Goal: Transaction & Acquisition: Purchase product/service

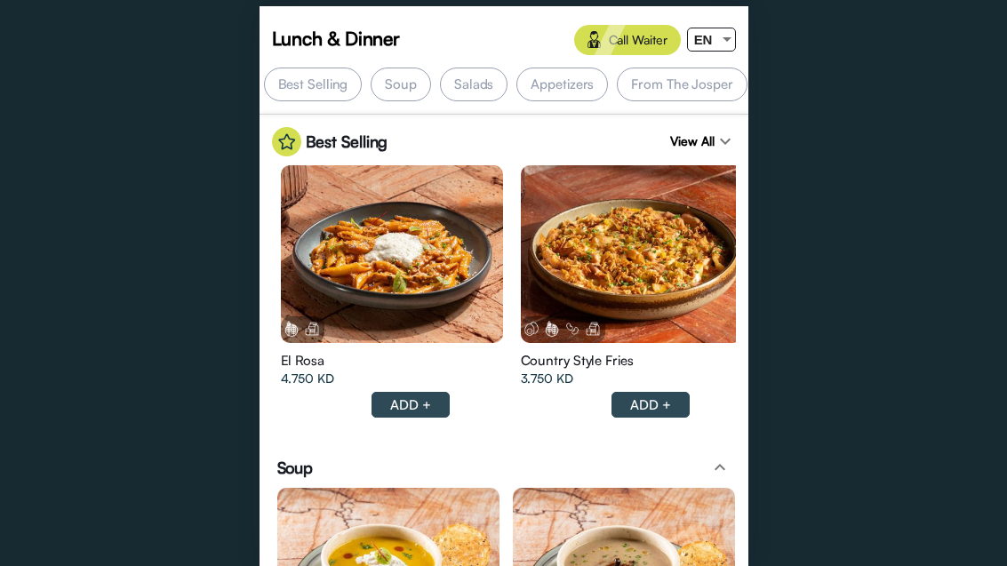
click at [437, 392] on div "ADD +" at bounding box center [411, 405] width 78 height 26
click at [711, 36] on span "EN" at bounding box center [703, 39] width 19 height 15
click at [676, 105] on mat-option "ع" at bounding box center [705, 106] width 62 height 40
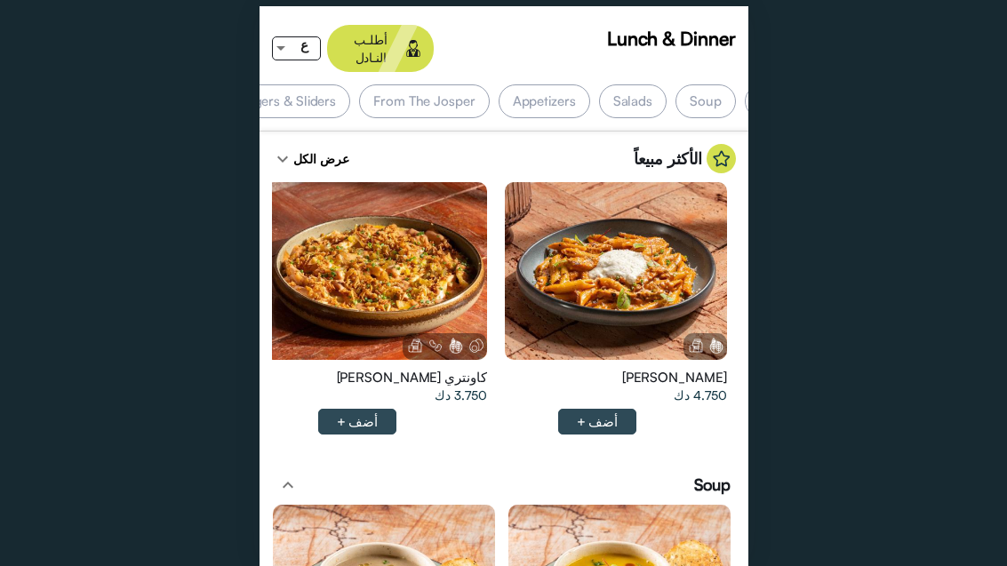
click at [546, 84] on div "Appetizers" at bounding box center [545, 101] width 92 height 34
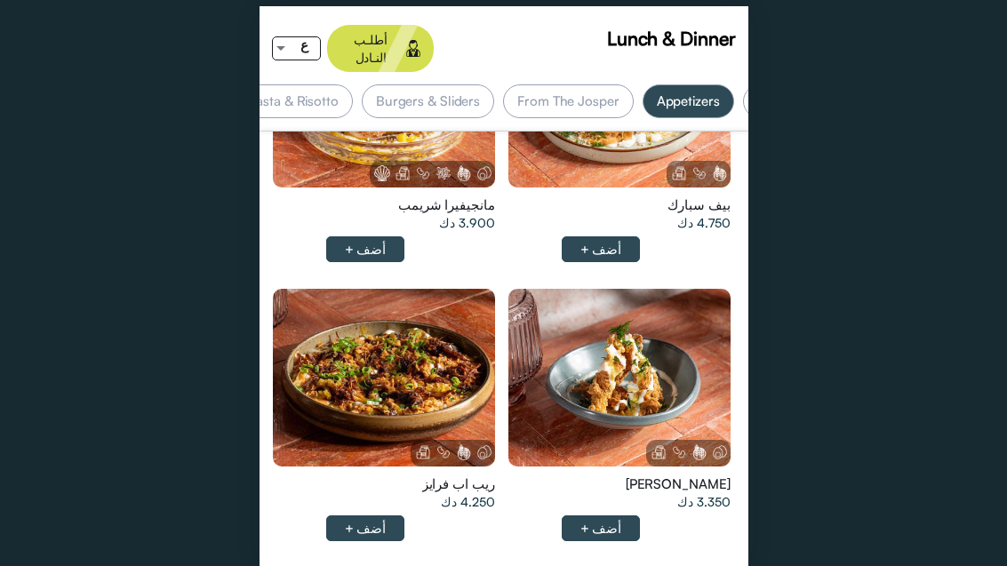
scroll to position [1694, 0]
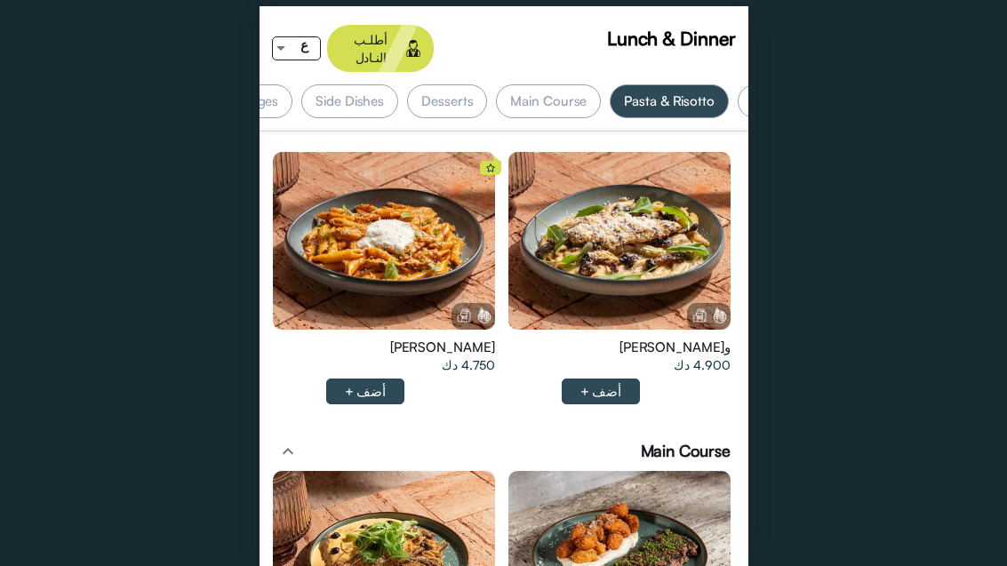
click at [353, 86] on div "Side Dishes" at bounding box center [349, 101] width 97 height 34
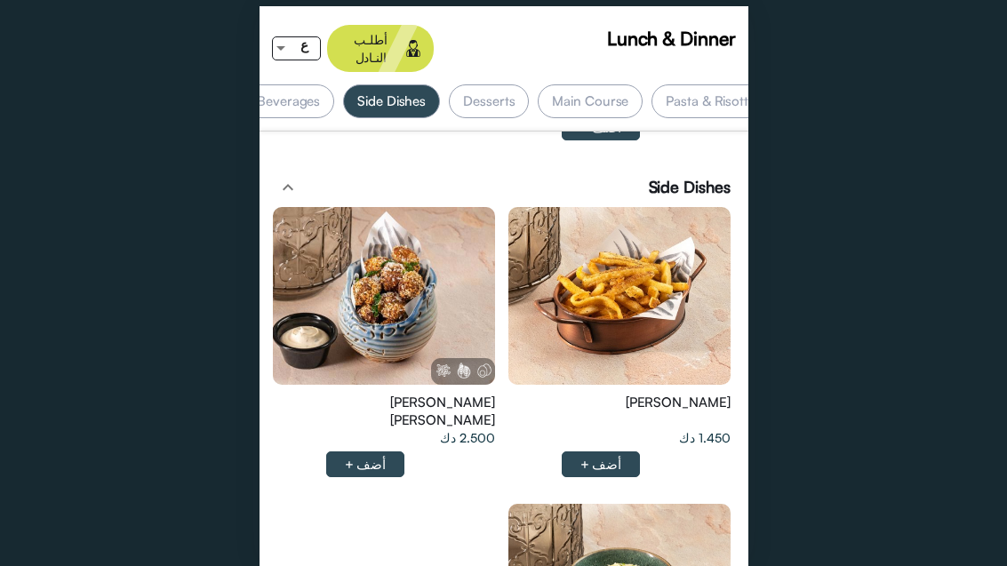
click at [295, 90] on div "Beverages" at bounding box center [289, 101] width 92 height 34
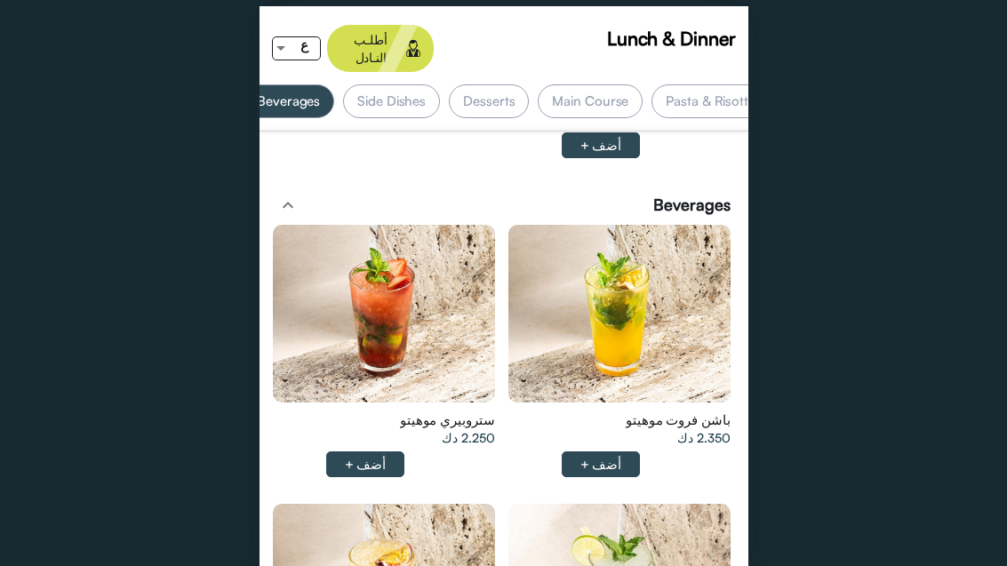
click at [492, 84] on div "Desserts" at bounding box center [489, 101] width 80 height 34
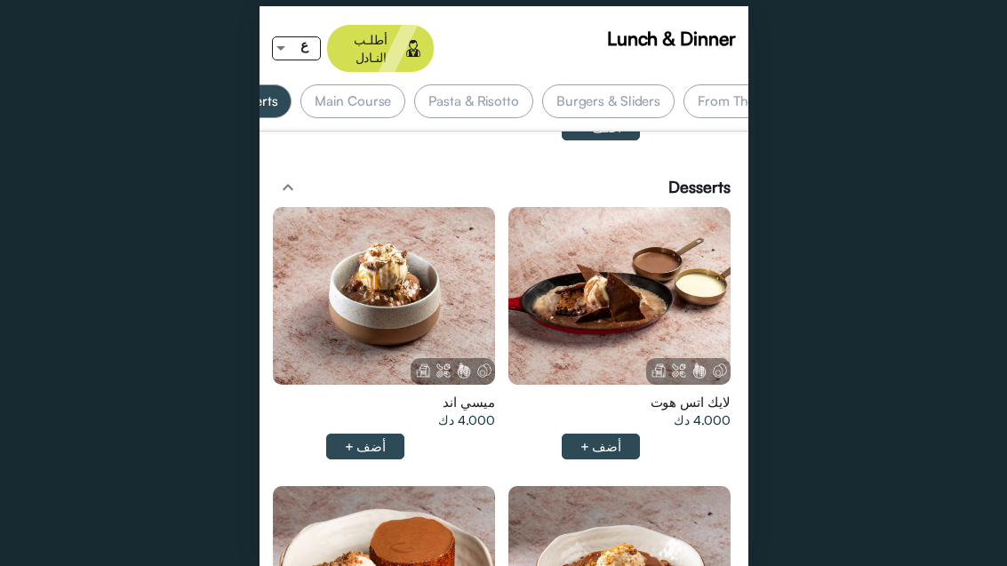
click at [481, 84] on div "Pasta & Risotto" at bounding box center [473, 101] width 119 height 34
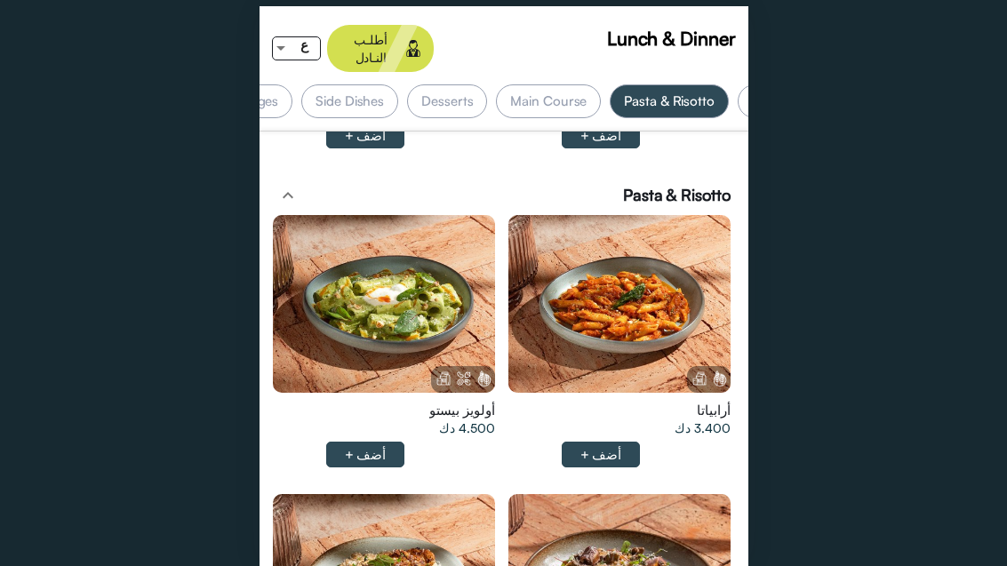
click at [543, 86] on div "Main Course" at bounding box center [548, 101] width 105 height 34
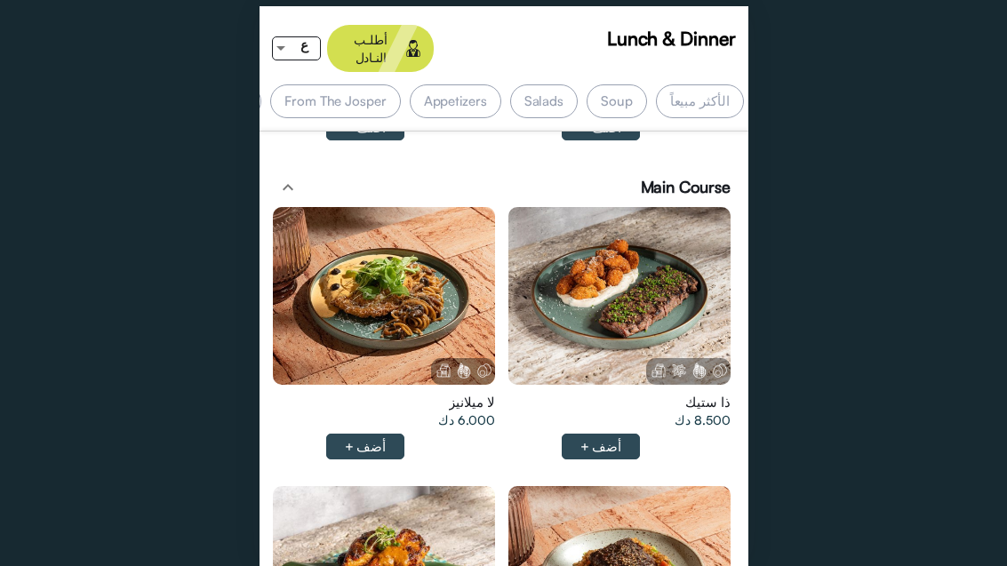
click at [501, 60] on app-top-buttons "Lunch & Dinner أطلـب النـادل ع" at bounding box center [504, 48] width 489 height 72
click at [531, 84] on div "Salads" at bounding box center [544, 101] width 68 height 34
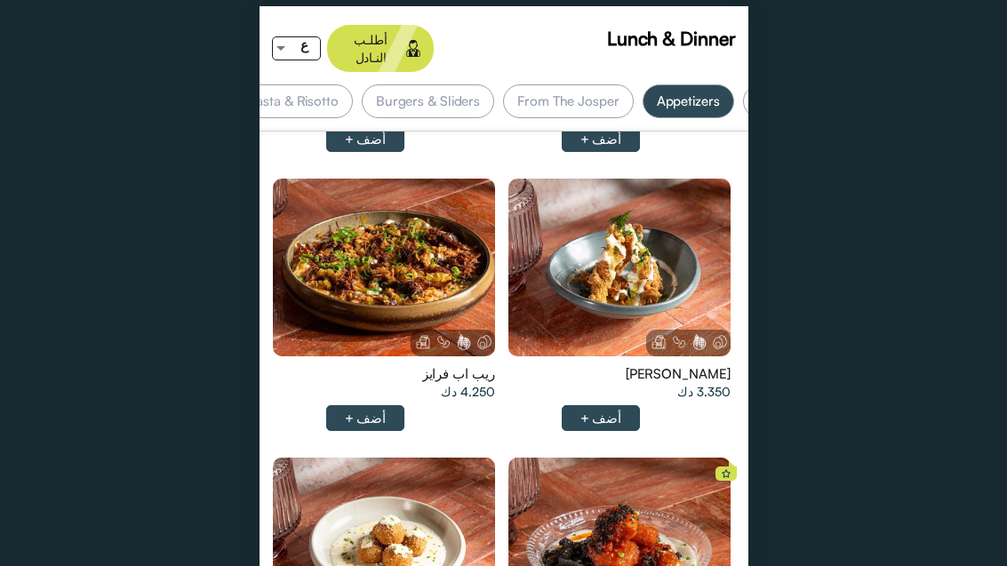
click at [468, 216] on div at bounding box center [384, 268] width 222 height 178
click at [678, 240] on div at bounding box center [619, 268] width 222 height 178
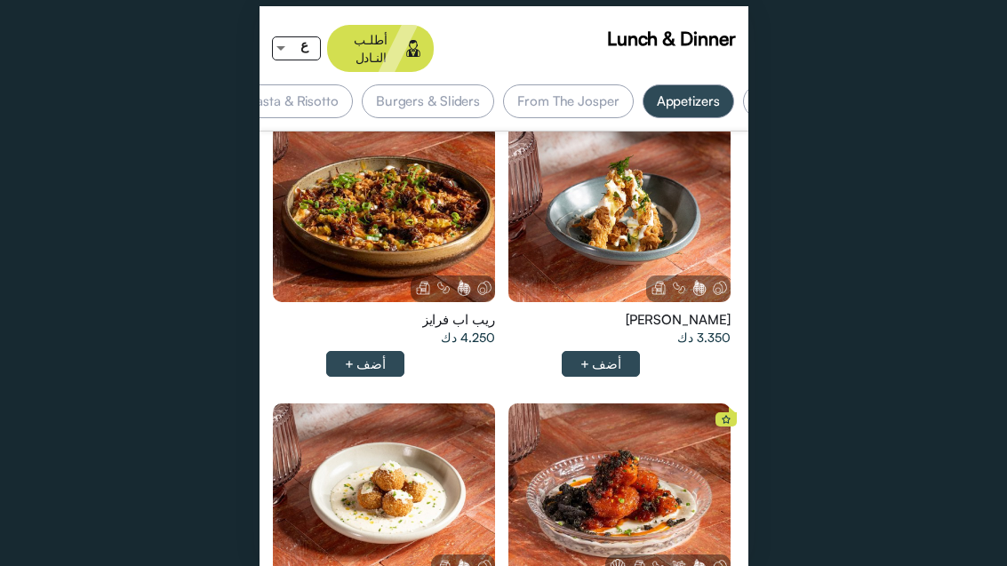
click at [421, 153] on div at bounding box center [384, 213] width 222 height 178
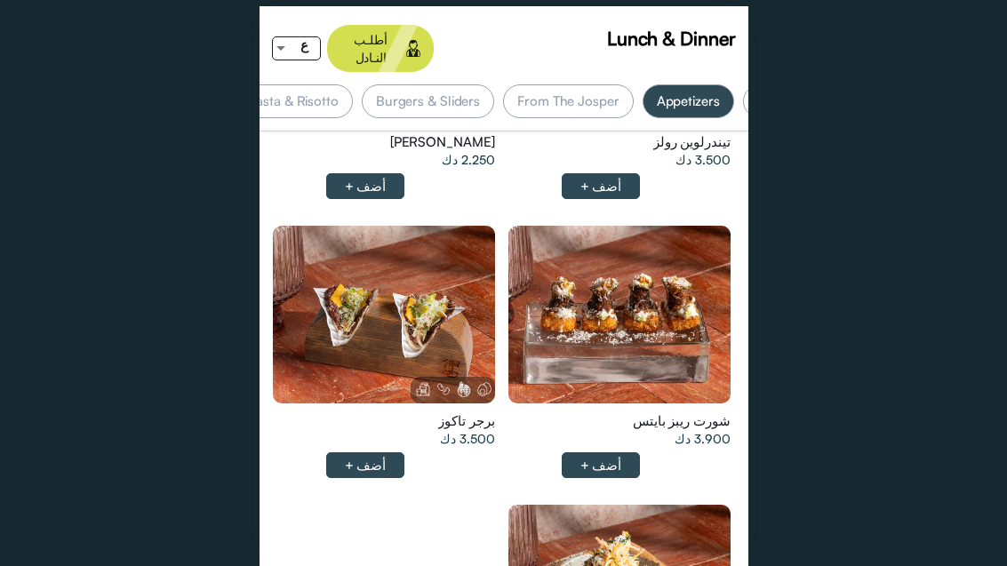
click at [658, 289] on div at bounding box center [619, 315] width 222 height 178
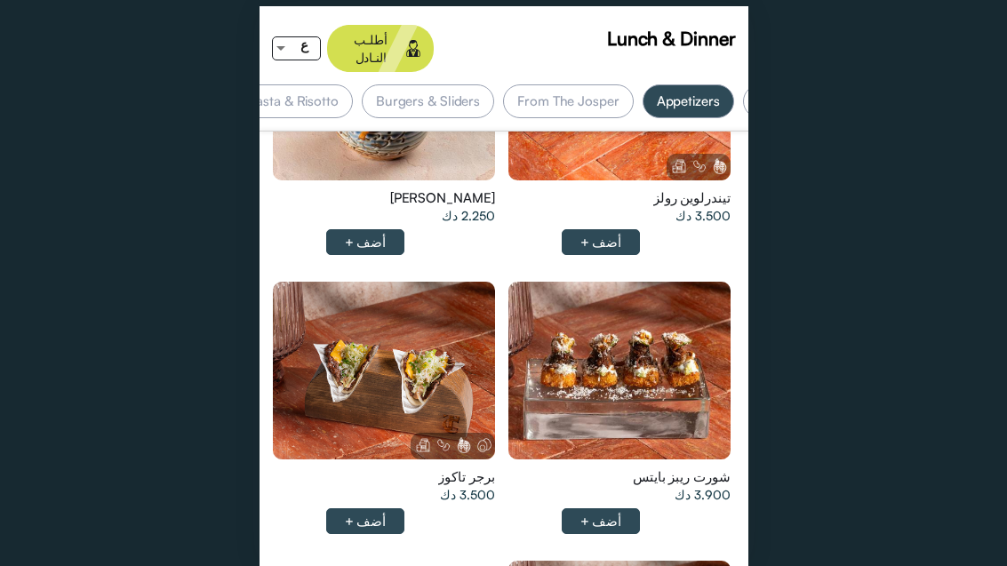
click at [670, 406] on div at bounding box center [619, 371] width 222 height 178
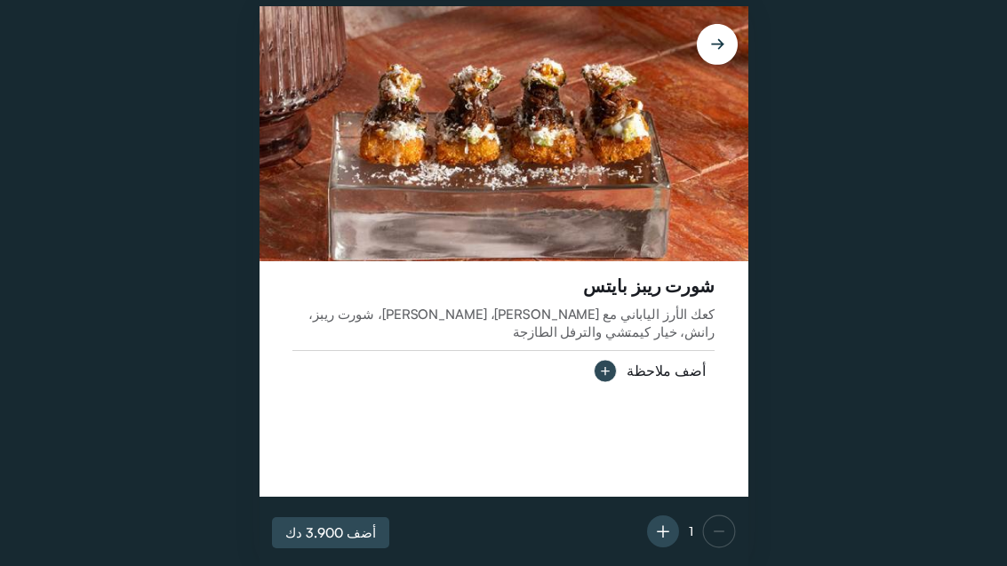
click at [745, 18] on img at bounding box center [717, 41] width 62 height 62
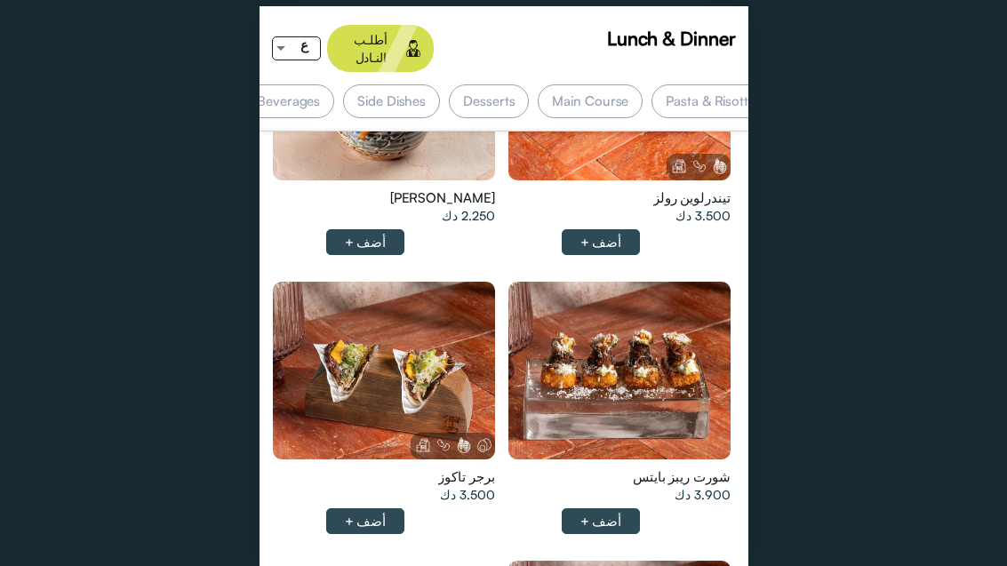
click at [416, 86] on div "Side Dishes" at bounding box center [391, 101] width 97 height 34
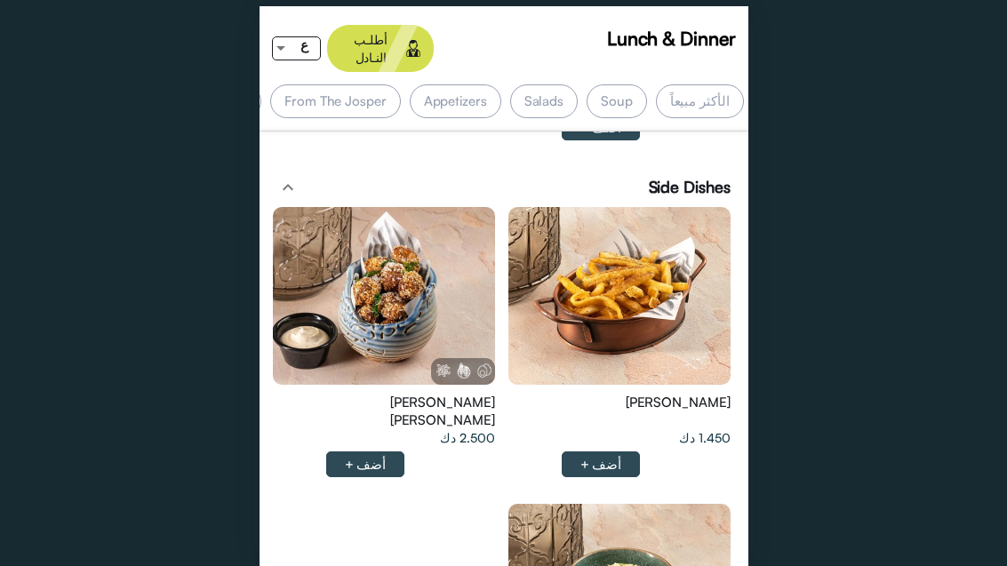
click at [556, 85] on div "Salads" at bounding box center [544, 101] width 68 height 34
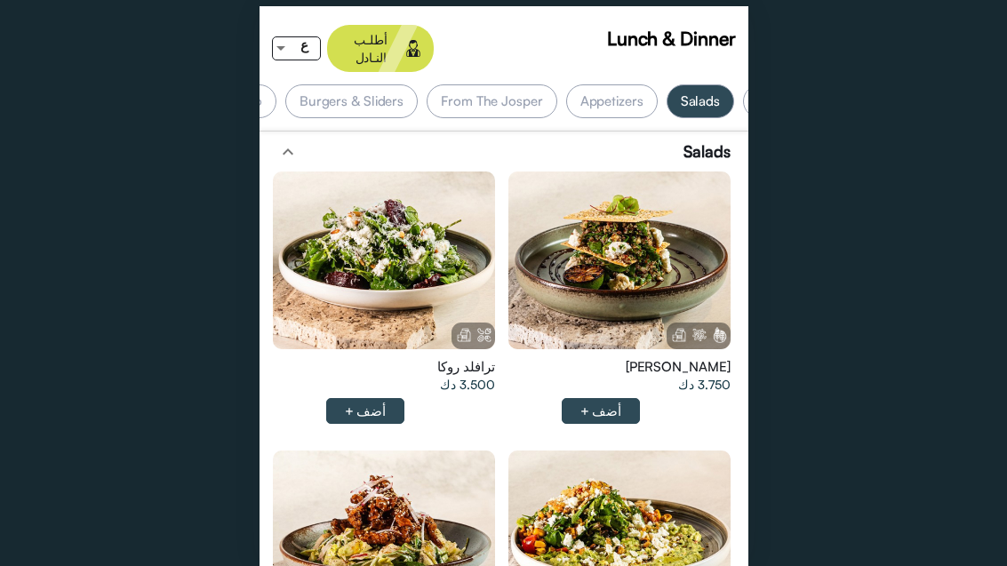
click at [547, 86] on div "From The Josper" at bounding box center [492, 101] width 131 height 34
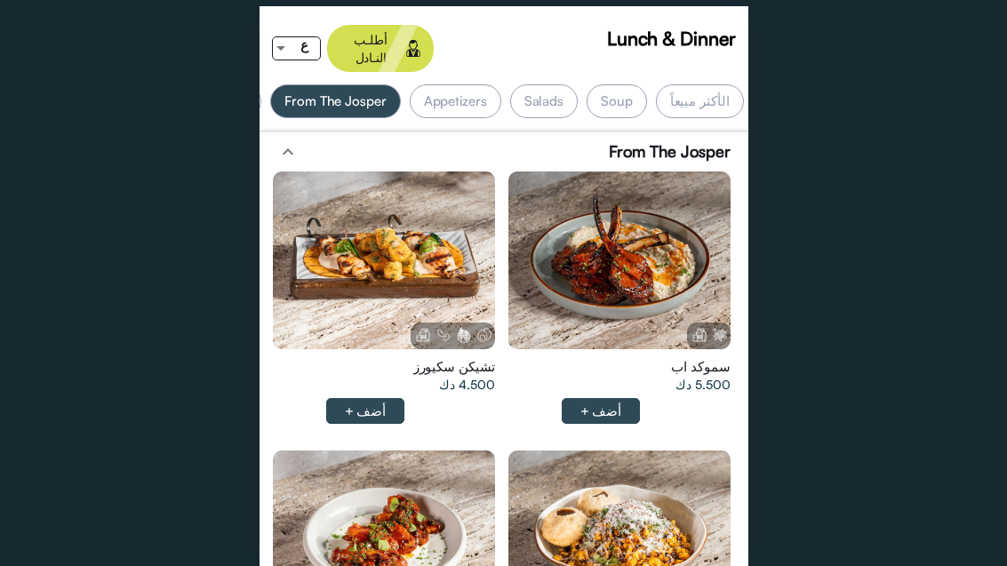
click at [574, 86] on div "Salads" at bounding box center [544, 101] width 68 height 34
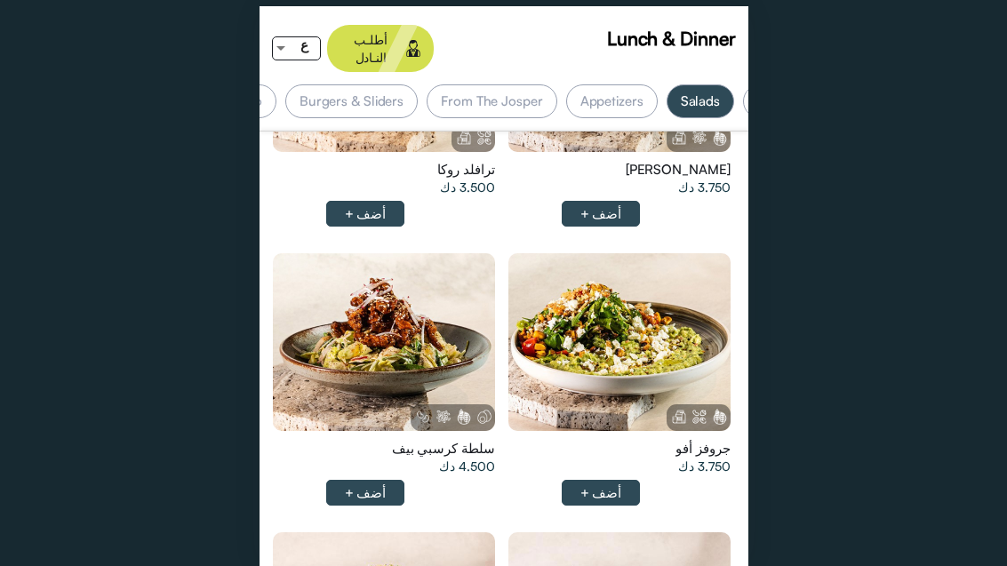
click at [414, 365] on div at bounding box center [384, 342] width 222 height 178
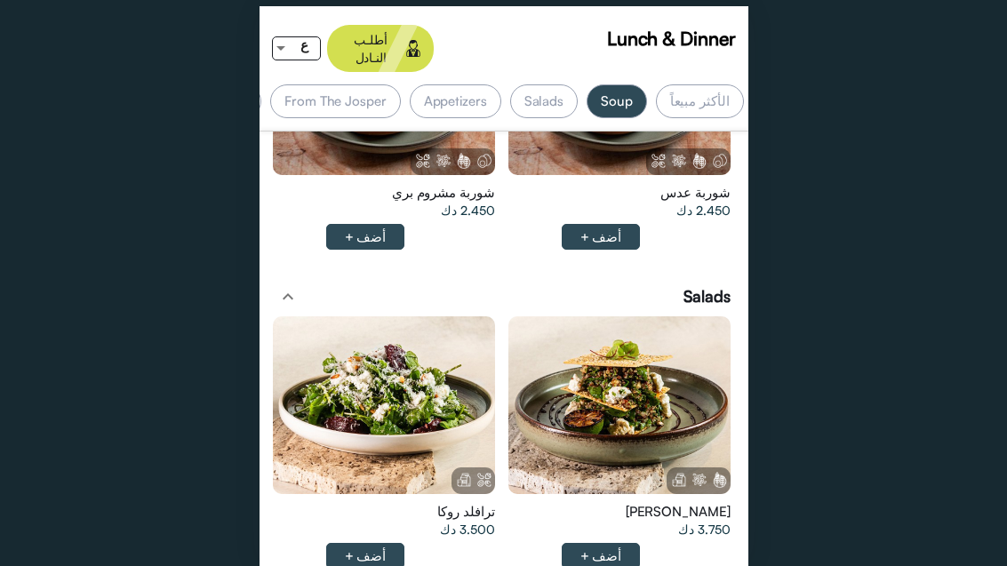
click at [722, 84] on div "الأكثر مبيعاً" at bounding box center [700, 101] width 88 height 34
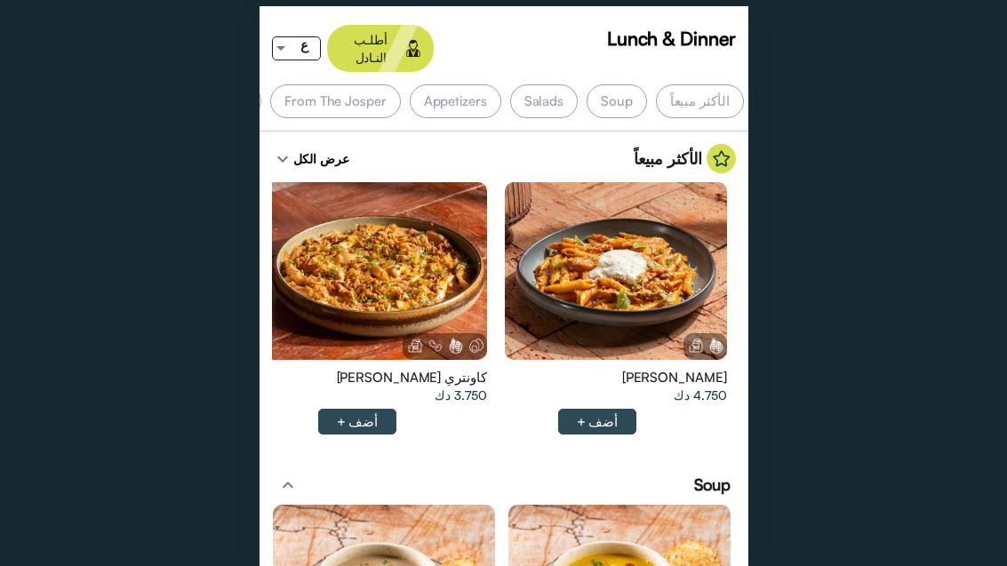
click at [626, 90] on div "Soup" at bounding box center [617, 101] width 60 height 34
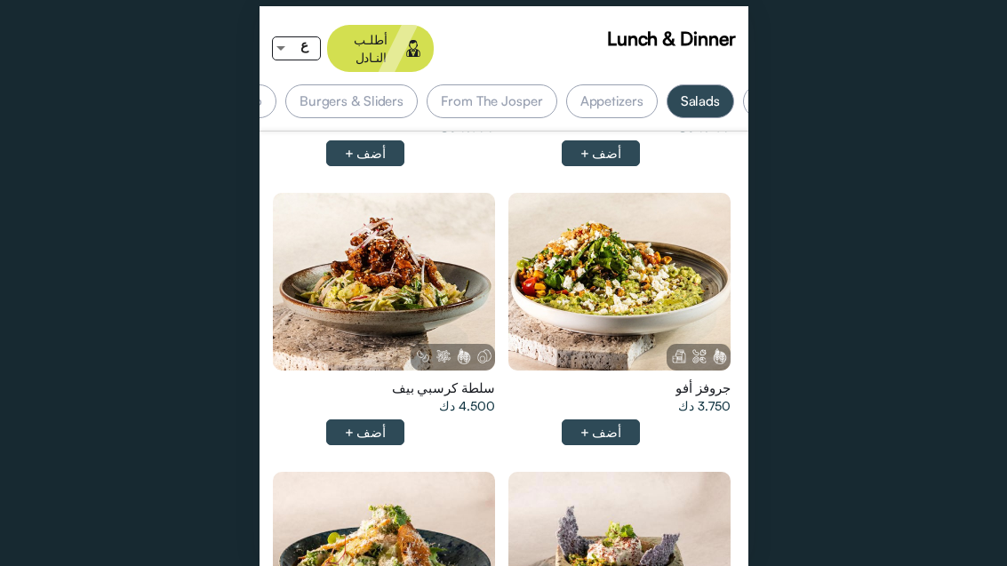
click at [439, 258] on div at bounding box center [384, 282] width 222 height 178
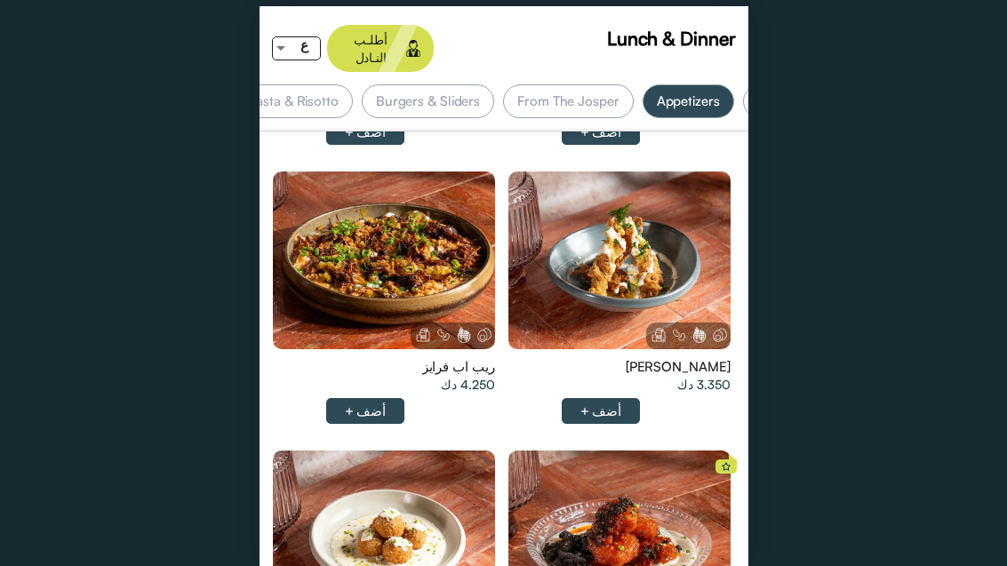
click at [446, 212] on div at bounding box center [384, 261] width 222 height 178
click at [681, 235] on div at bounding box center [619, 261] width 222 height 178
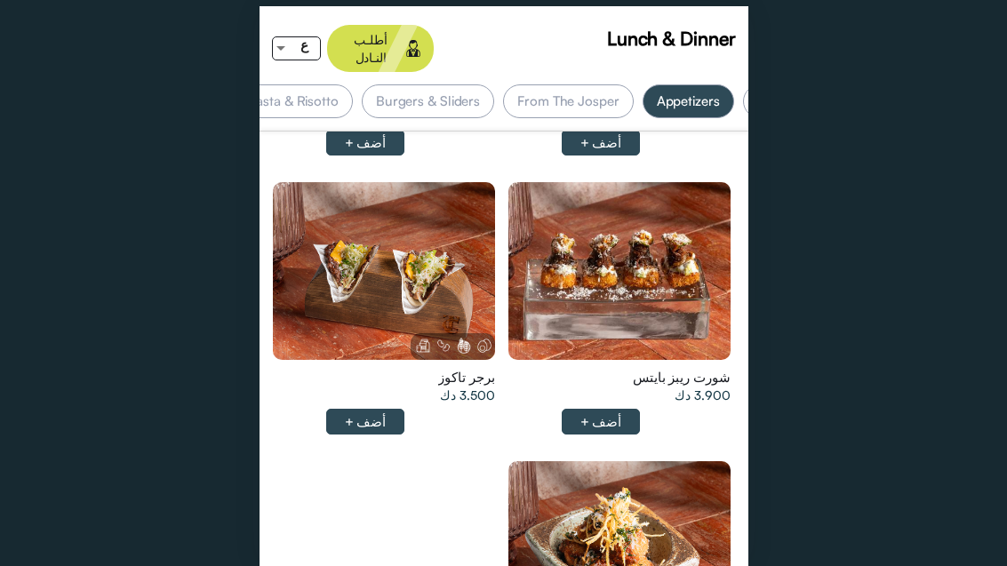
scroll to position [0, -233]
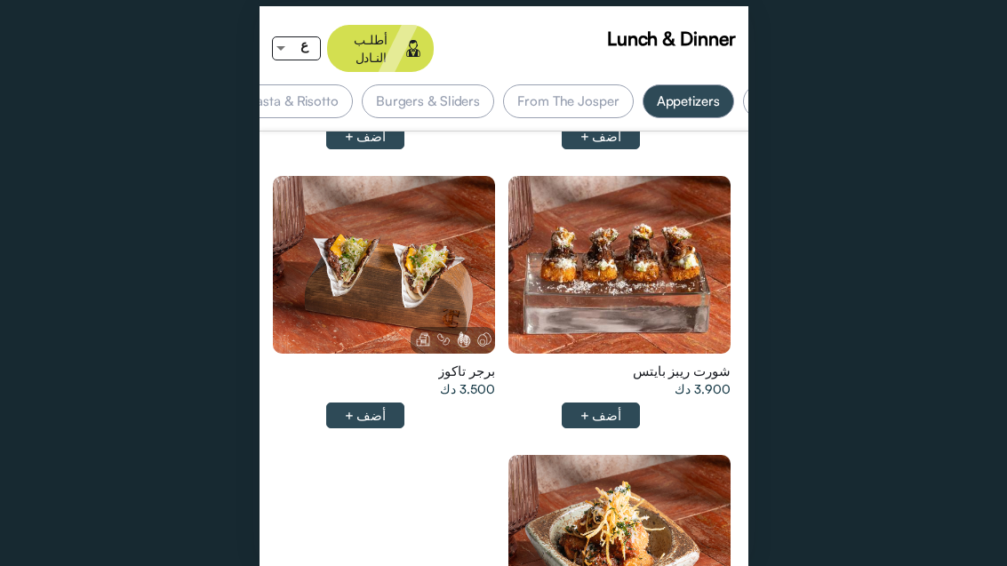
click at [659, 233] on div at bounding box center [619, 265] width 222 height 178
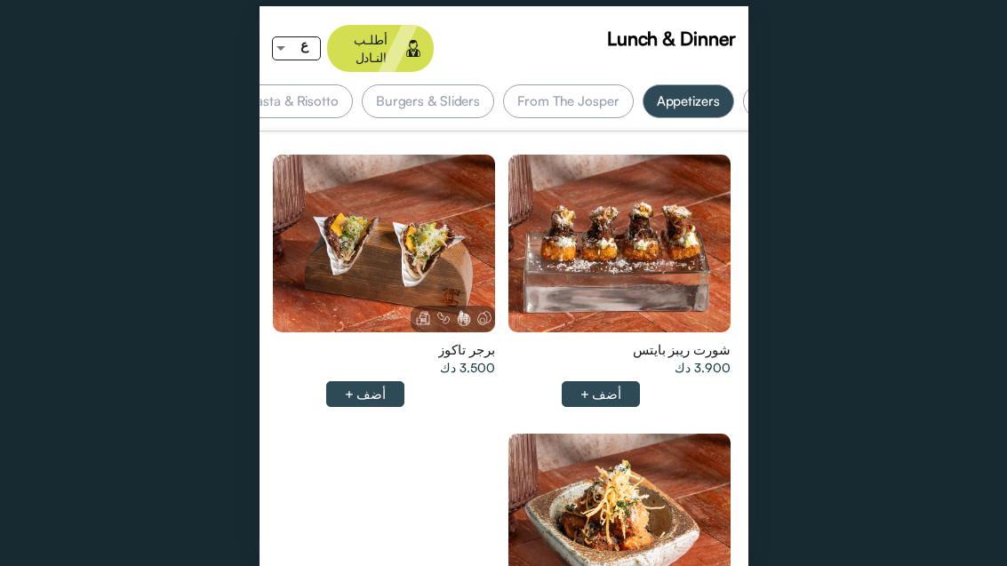
click at [460, 197] on div at bounding box center [384, 244] width 222 height 178
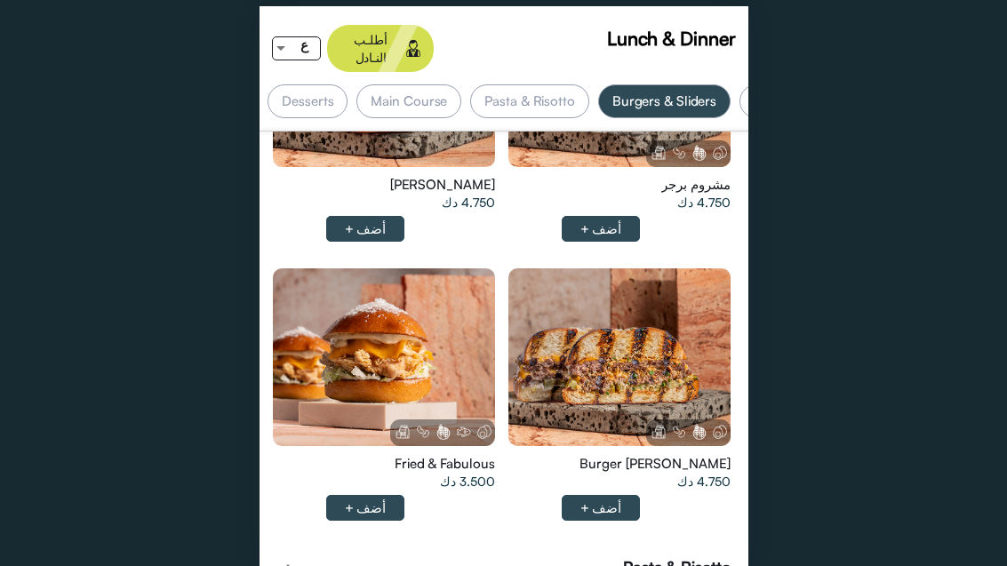
click at [651, 308] on div at bounding box center [619, 357] width 222 height 178
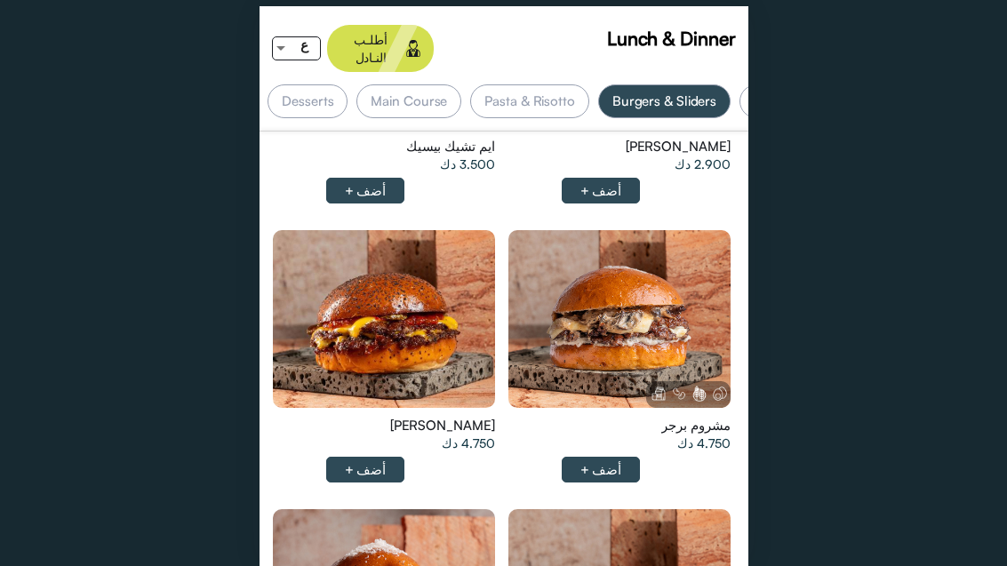
click at [688, 306] on div at bounding box center [619, 319] width 222 height 178
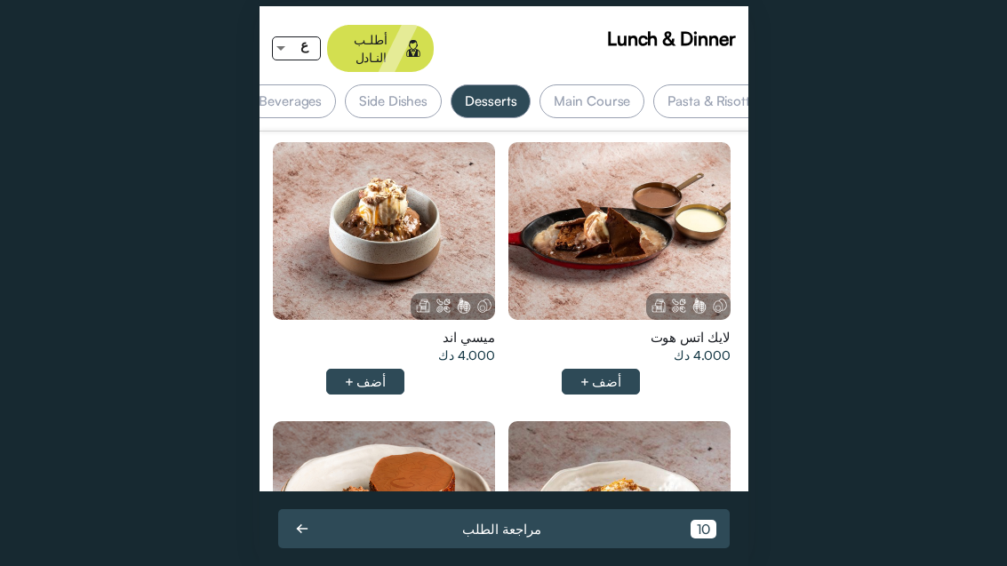
scroll to position [0, -651]
